Goal: Transaction & Acquisition: Purchase product/service

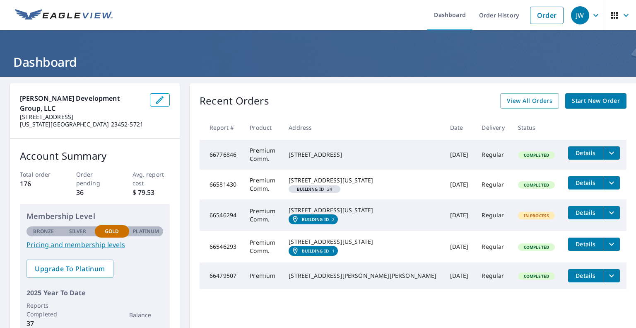
click at [580, 15] on div "JW" at bounding box center [580, 15] width 18 height 18
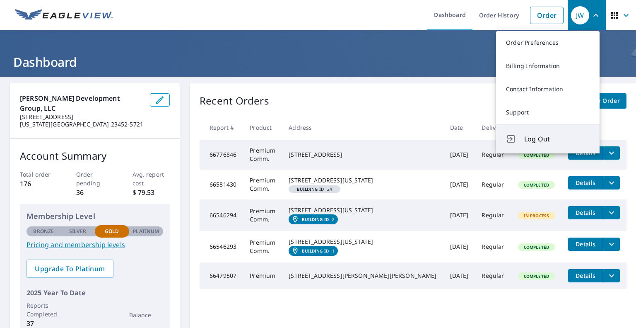
click at [537, 140] on span "Log Out" at bounding box center [557, 139] width 65 height 10
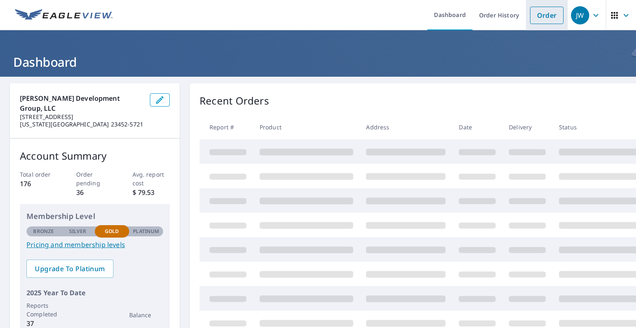
click at [534, 18] on link "Order" at bounding box center [547, 15] width 34 height 17
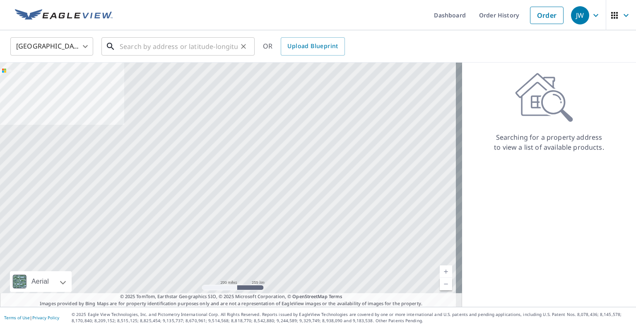
click at [147, 43] on input "text" at bounding box center [179, 46] width 118 height 23
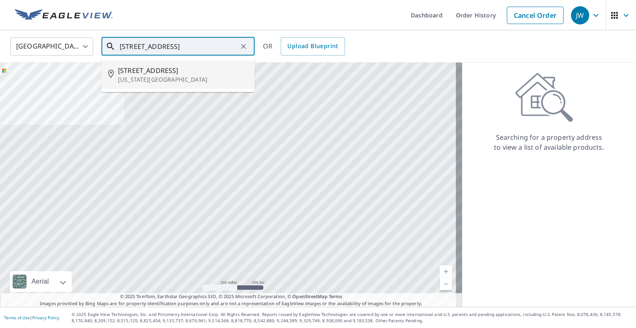
click at [173, 75] on p "[US_STATE][GEOGRAPHIC_DATA]" at bounding box center [183, 79] width 130 height 8
type input "[STREET_ADDRESS][US_STATE]"
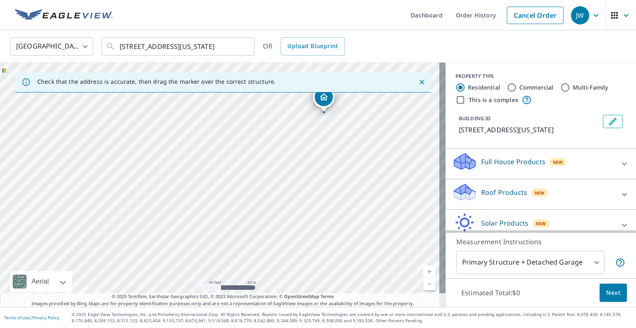
drag, startPoint x: 243, startPoint y: 164, endPoint x: 314, endPoint y: 124, distance: 81.1
click at [314, 124] on div "[STREET_ADDRESS][US_STATE]" at bounding box center [223, 185] width 446 height 244
drag, startPoint x: 298, startPoint y: 127, endPoint x: 316, endPoint y: 142, distance: 23.5
click at [316, 142] on div "[STREET_ADDRESS][US_STATE]" at bounding box center [223, 185] width 446 height 244
drag, startPoint x: 344, startPoint y: 140, endPoint x: 310, endPoint y: 268, distance: 131.7
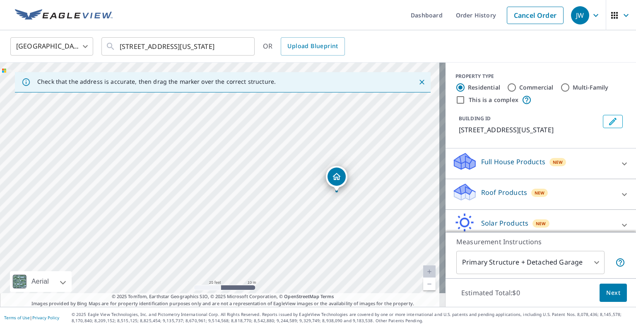
click at [310, 268] on div "[STREET_ADDRESS][US_STATE]" at bounding box center [223, 185] width 446 height 244
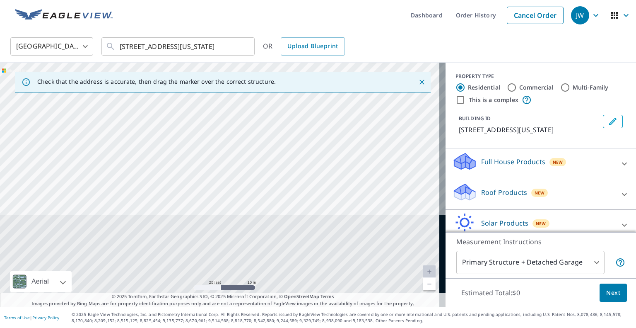
drag, startPoint x: 382, startPoint y: 73, endPoint x: 377, endPoint y: 94, distance: 21.3
click at [382, 69] on div "[STREET_ADDRESS][US_STATE]" at bounding box center [223, 185] width 446 height 244
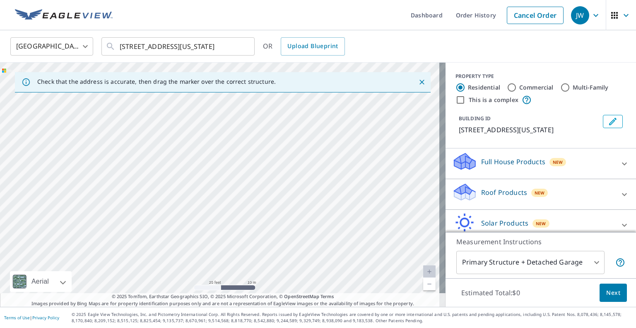
drag, startPoint x: 344, startPoint y: 201, endPoint x: 360, endPoint y: 133, distance: 70.2
click at [360, 133] on div "154 Newtown Rd Virginia Beach, VA 23462" at bounding box center [223, 185] width 446 height 244
drag, startPoint x: 340, startPoint y: 182, endPoint x: 320, endPoint y: 203, distance: 28.7
click at [320, 203] on div "154 Newtown Rd Virginia Beach, VA 23462" at bounding box center [223, 185] width 446 height 244
click at [505, 95] on div "This is a complex" at bounding box center [541, 100] width 171 height 10
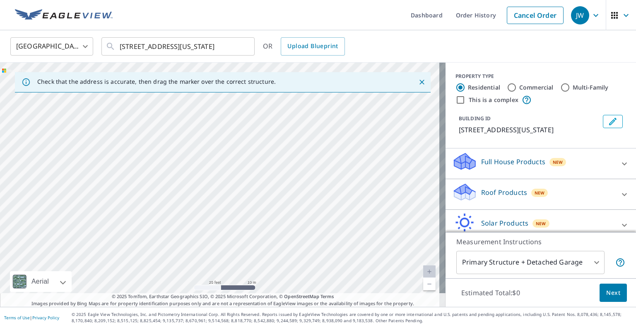
click at [507, 90] on input "Commercial" at bounding box center [512, 87] width 10 height 10
radio input "true"
type input "4"
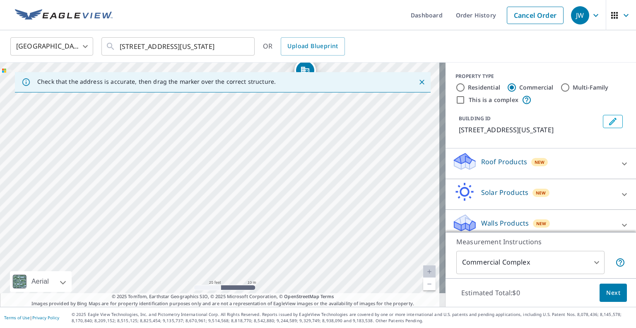
drag, startPoint x: 327, startPoint y: 119, endPoint x: 355, endPoint y: 65, distance: 61.3
click at [355, 68] on div "154 Newtown Rd Virginia Beach, VA 23462" at bounding box center [223, 185] width 446 height 244
drag, startPoint x: 317, startPoint y: 203, endPoint x: 325, endPoint y: 268, distance: 64.8
click at [325, 268] on div "154 Newtown Rd Virginia Beach, VA 23462" at bounding box center [223, 185] width 446 height 244
drag, startPoint x: 325, startPoint y: 97, endPoint x: 274, endPoint y: 270, distance: 179.7
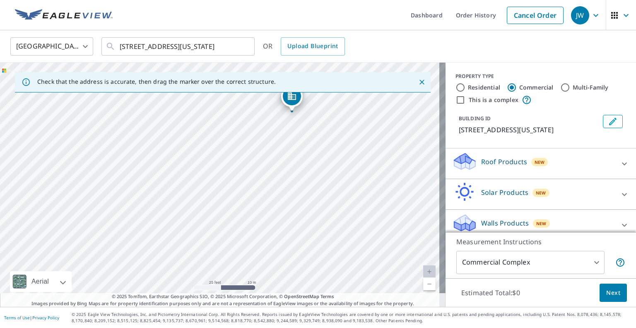
drag, startPoint x: 349, startPoint y: 236, endPoint x: 421, endPoint y: 164, distance: 102.0
click at [421, 164] on div "156 Newtown Rd Virginia Beach, VA 23462" at bounding box center [223, 185] width 446 height 244
drag, startPoint x: 292, startPoint y: 101, endPoint x: 281, endPoint y: 150, distance: 50.5
click at [492, 167] on p "Roof Products" at bounding box center [504, 162] width 46 height 10
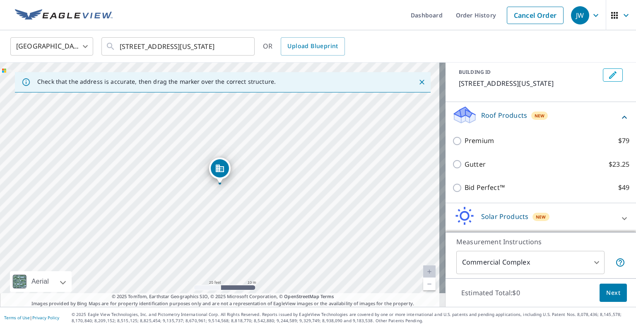
scroll to position [88, 0]
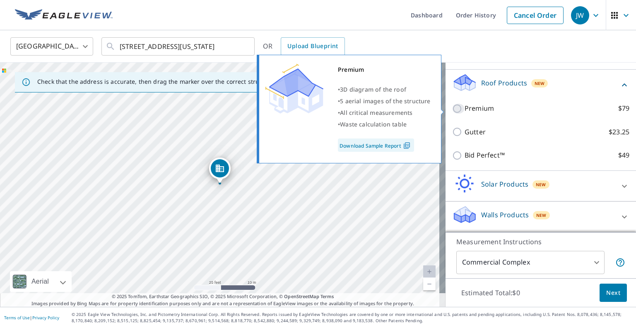
click at [452, 109] on input "Premium $79" at bounding box center [458, 109] width 12 height 10
checkbox input "true"
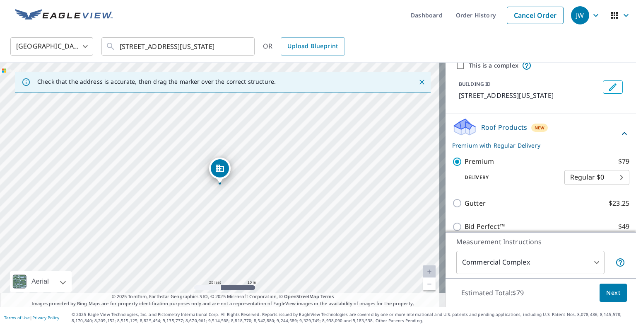
scroll to position [0, 0]
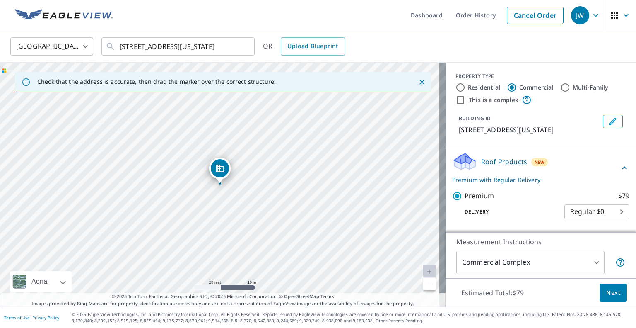
click at [609, 292] on span "Next" at bounding box center [614, 293] width 14 height 10
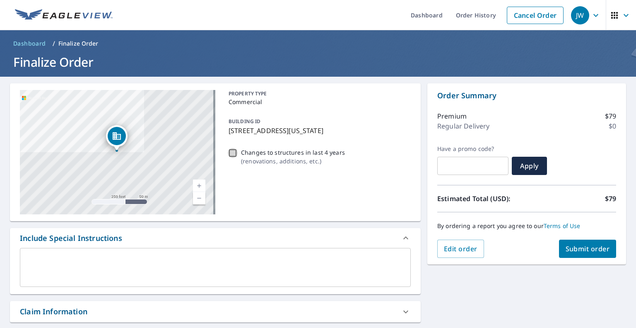
click at [230, 154] on input "Changes to structures in last 4 years ( renovations, additions, etc. )" at bounding box center [233, 153] width 10 height 10
checkbox input "true"
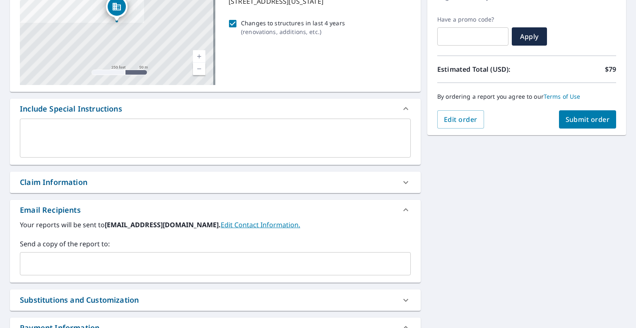
scroll to position [249, 0]
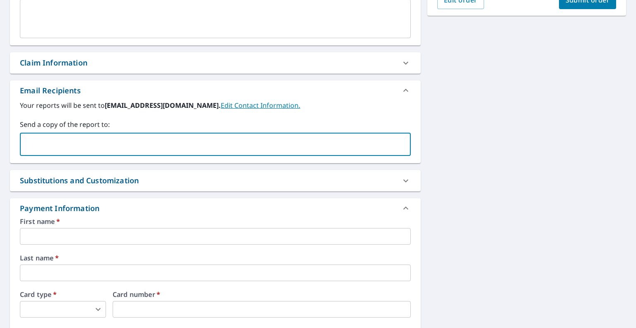
click at [101, 147] on input "text" at bounding box center [209, 144] width 371 height 16
type input "whitmandevelopmentgroup@gmail.com"
type input "Jeffrey"
type input "Whitman"
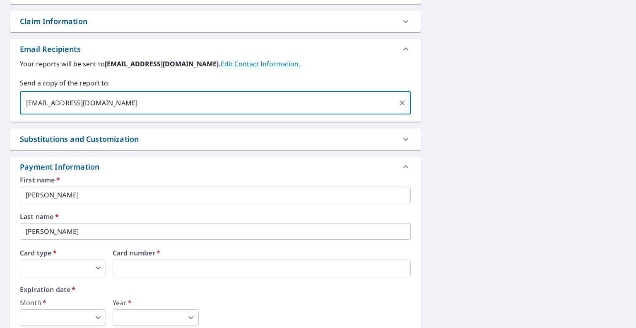
scroll to position [373, 0]
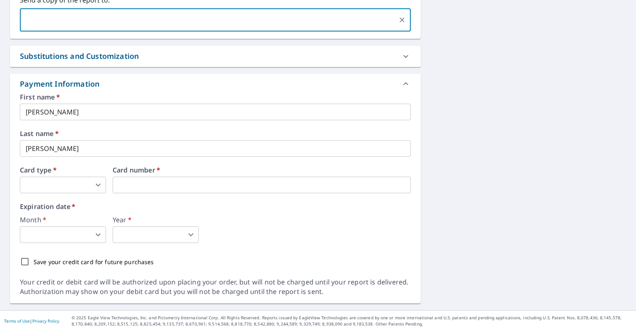
click at [76, 177] on body "JW JW Dashboard Order History Cancel Order JW Dashboard / Finalize Order Finali…" at bounding box center [318, 164] width 636 height 328
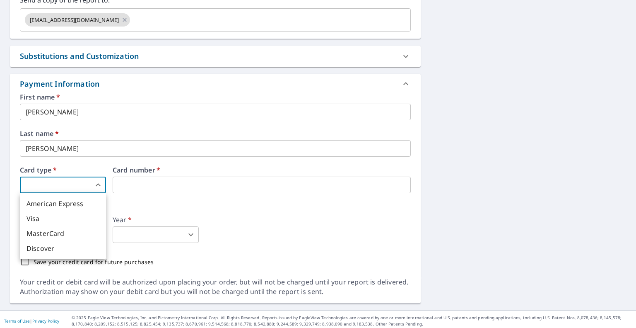
click at [70, 215] on li "Visa" at bounding box center [63, 218] width 86 height 15
type input "2"
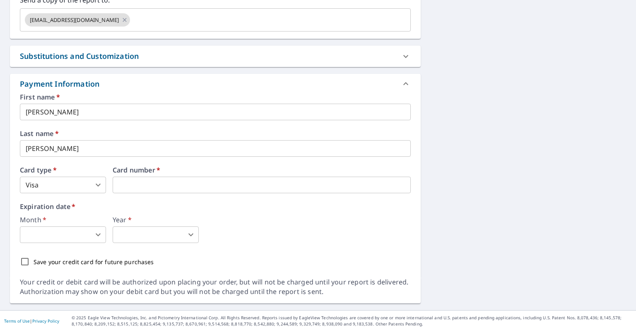
click at [89, 237] on body "JW JW Dashboard Order History Cancel Order JW Dashboard / Finalize Order Finali…" at bounding box center [318, 164] width 636 height 328
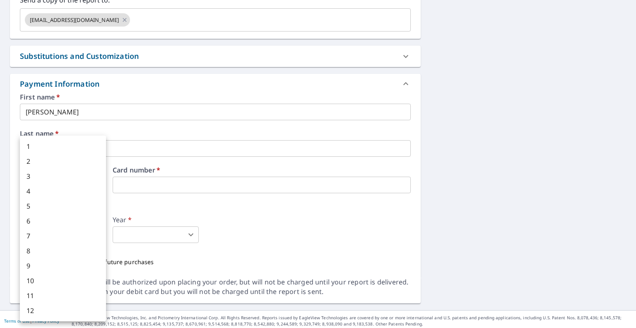
click at [41, 194] on li "4" at bounding box center [63, 191] width 86 height 15
type input "4"
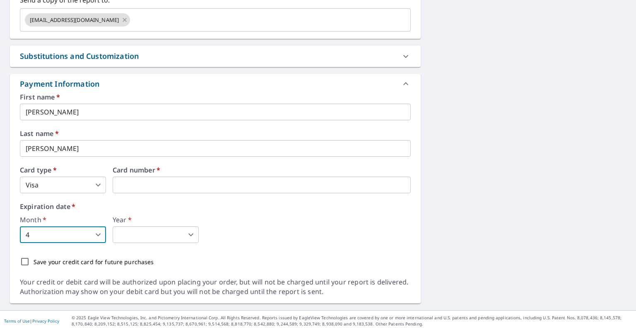
click at [144, 237] on body "JW JW Dashboard Order History Cancel Order JW Dashboard / Finalize Order Finali…" at bounding box center [318, 164] width 636 height 328
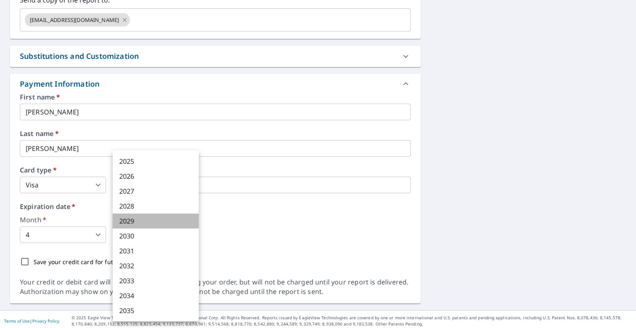
click at [138, 218] on li "2029" at bounding box center [156, 220] width 86 height 15
type input "2029"
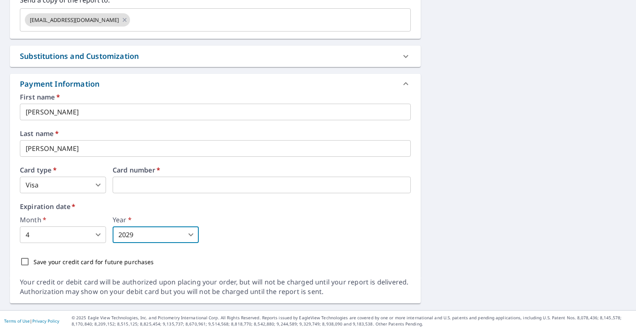
click at [287, 237] on div "Month   * 4 4 ​ Year   * 2029 2029 ​" at bounding box center [215, 229] width 391 height 27
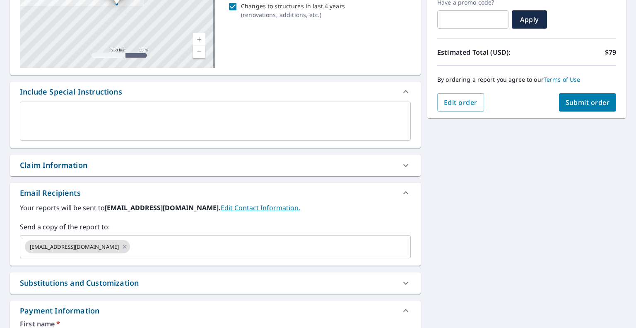
scroll to position [41, 0]
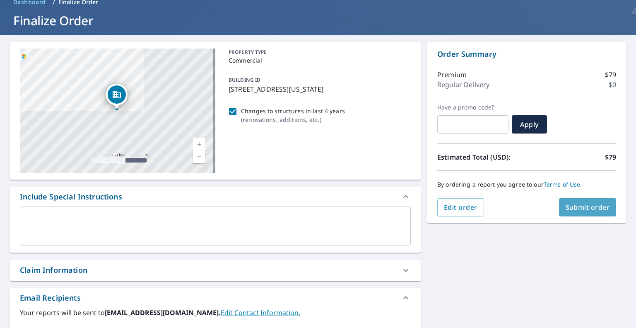
click at [582, 207] on span "Submit order" at bounding box center [588, 207] width 44 height 9
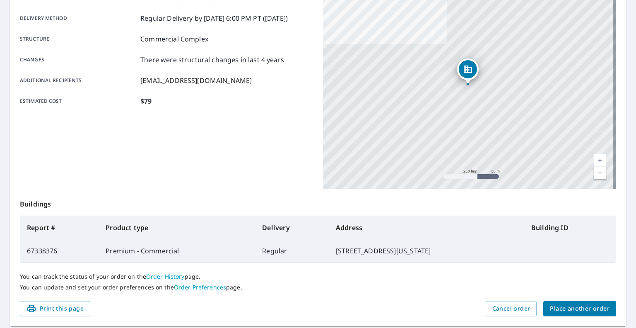
scroll to position [159, 0]
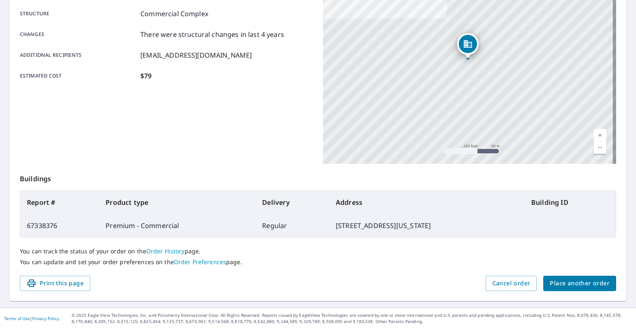
click at [563, 285] on span "Place another order" at bounding box center [580, 283] width 60 height 10
